Goal: Navigation & Orientation: Find specific page/section

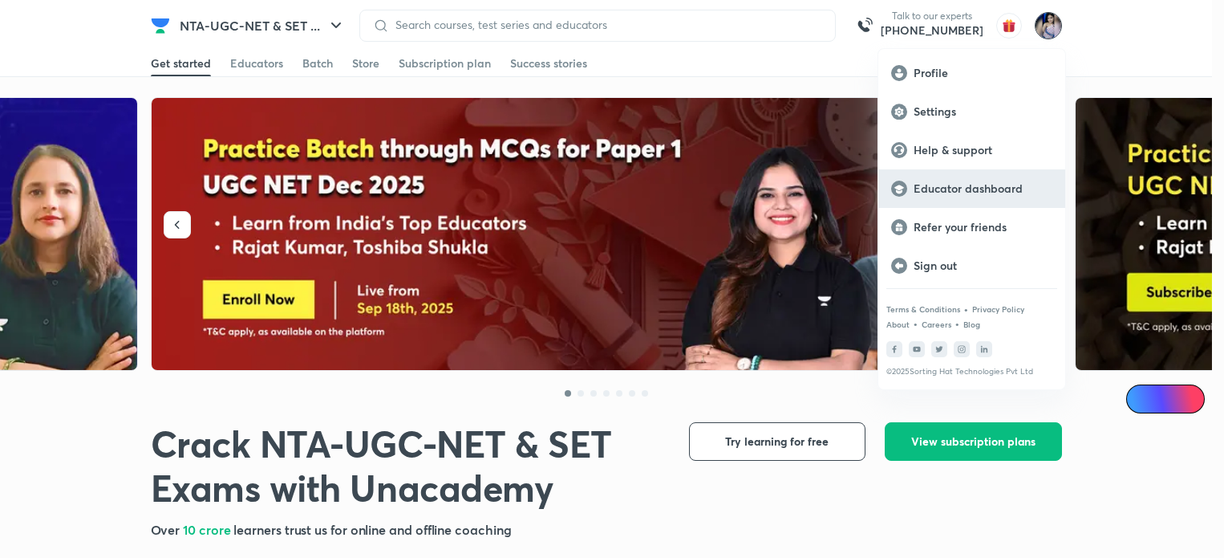
click at [963, 190] on p "Educator dashboard" at bounding box center [983, 188] width 139 height 14
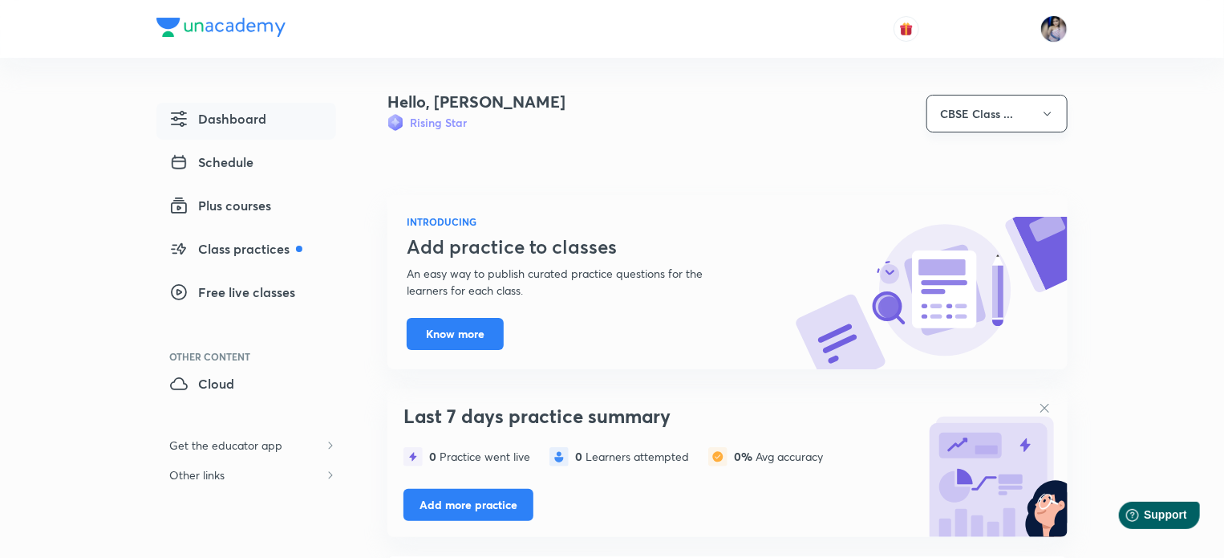
click at [1048, 118] on icon "button" at bounding box center [1047, 114] width 13 height 13
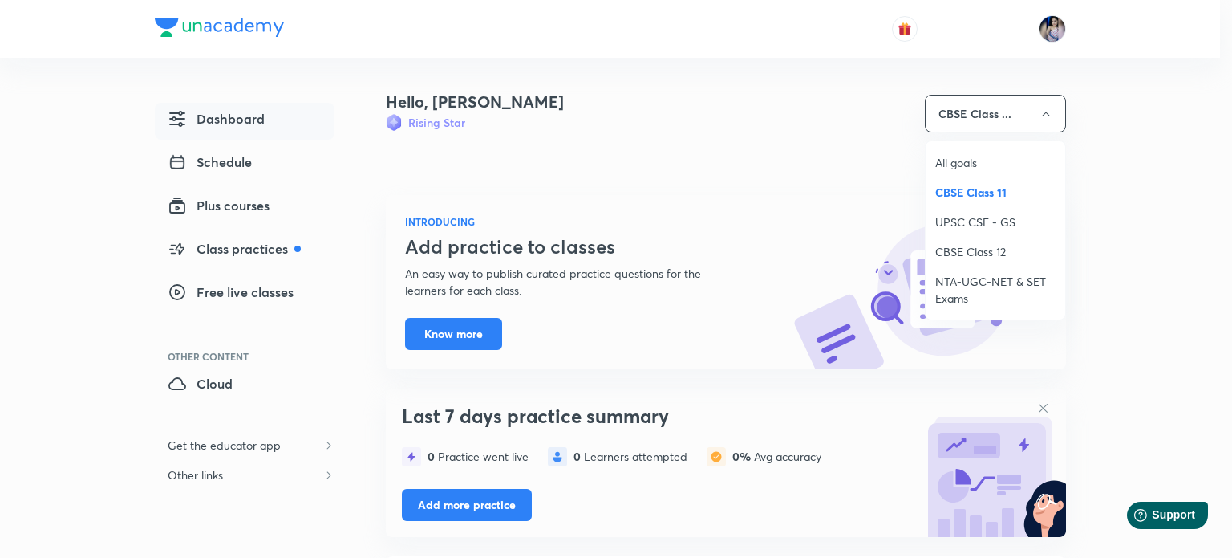
click at [979, 288] on span "NTA-UGC-NET & SET Exams" at bounding box center [995, 290] width 120 height 34
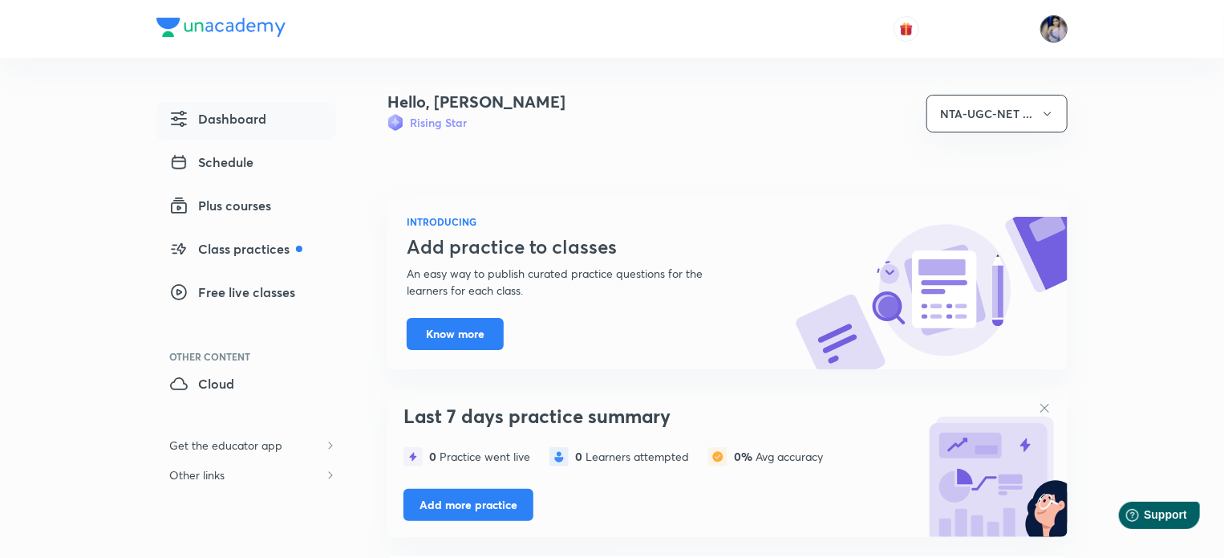
click at [1061, 26] on img at bounding box center [1054, 28] width 27 height 27
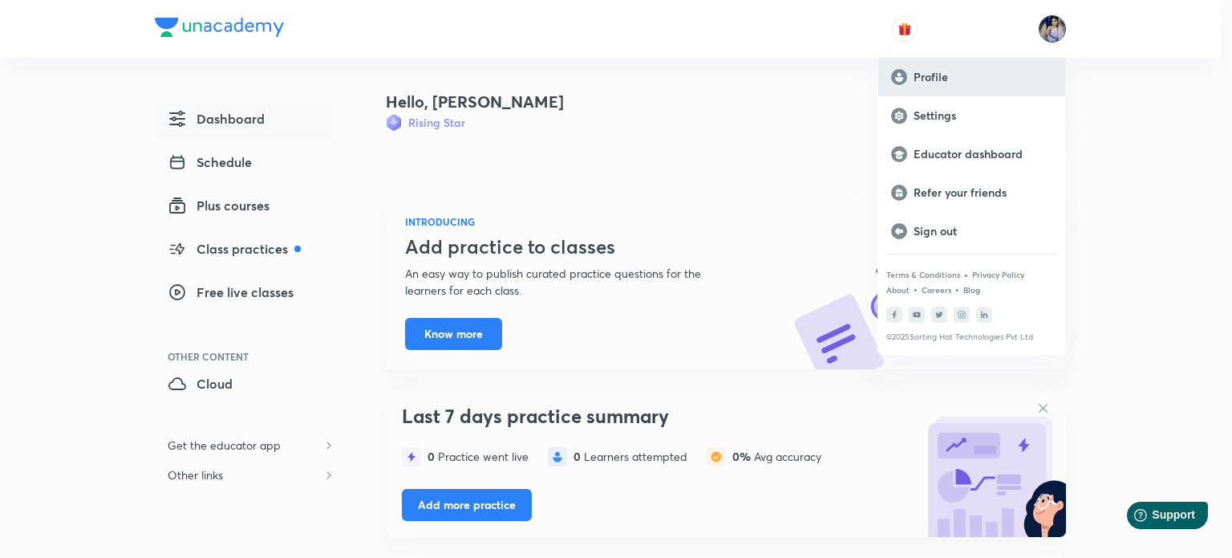
click at [923, 78] on p "Profile" at bounding box center [983, 77] width 139 height 14
